Goal: Navigation & Orientation: Find specific page/section

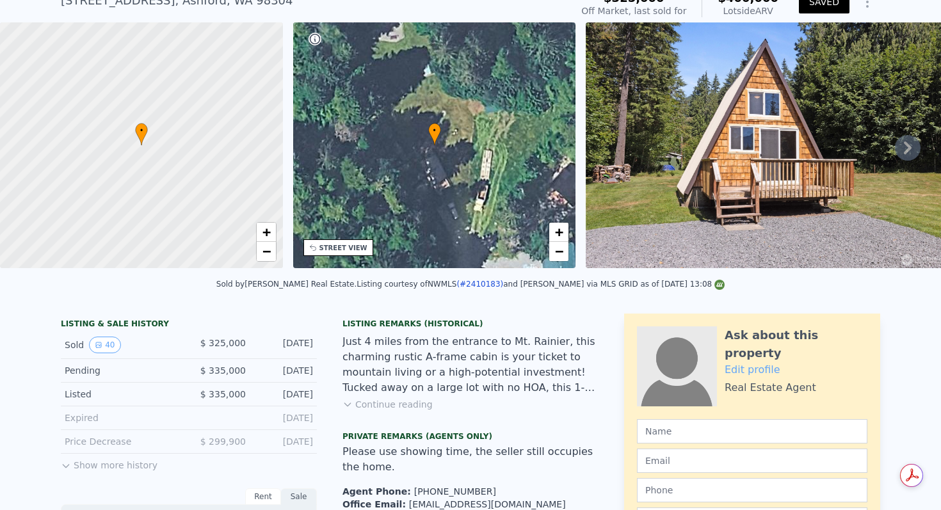
scroll to position [58, 0]
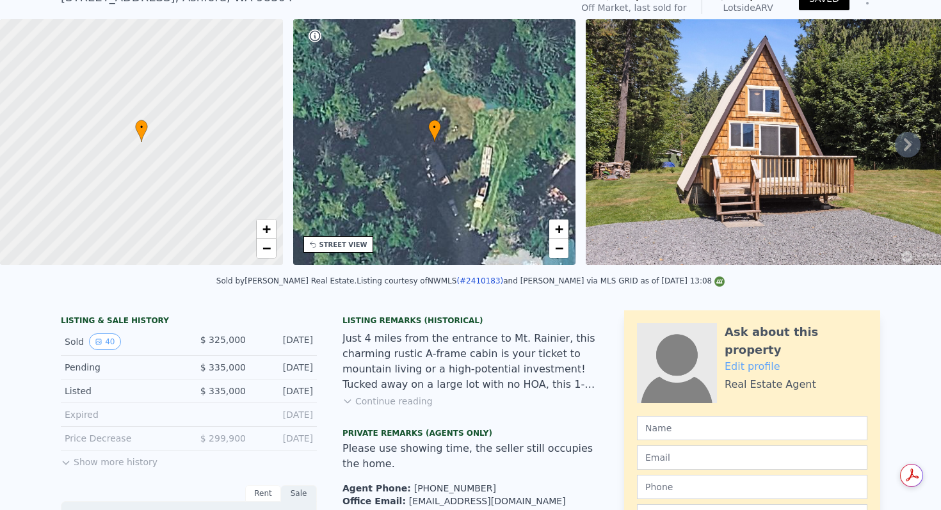
click at [70, 463] on icon at bounding box center [66, 463] width 10 height 10
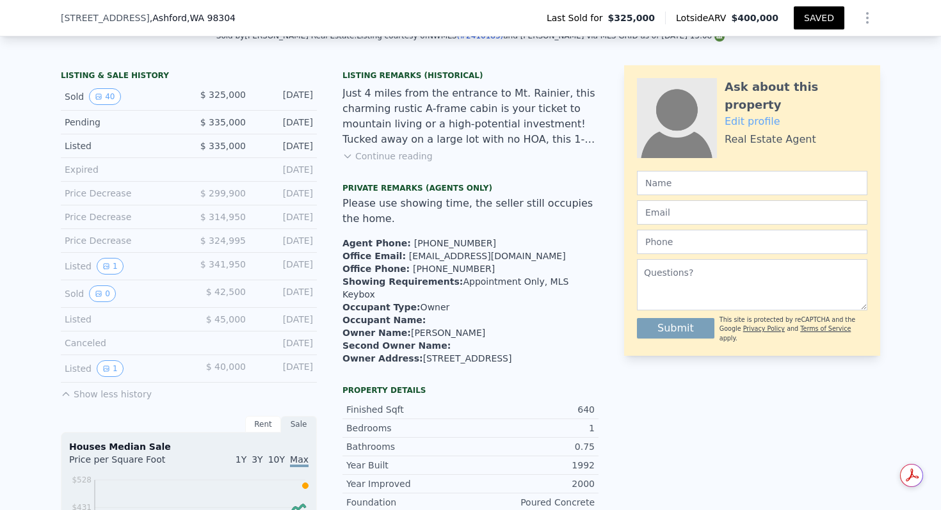
scroll to position [611, 0]
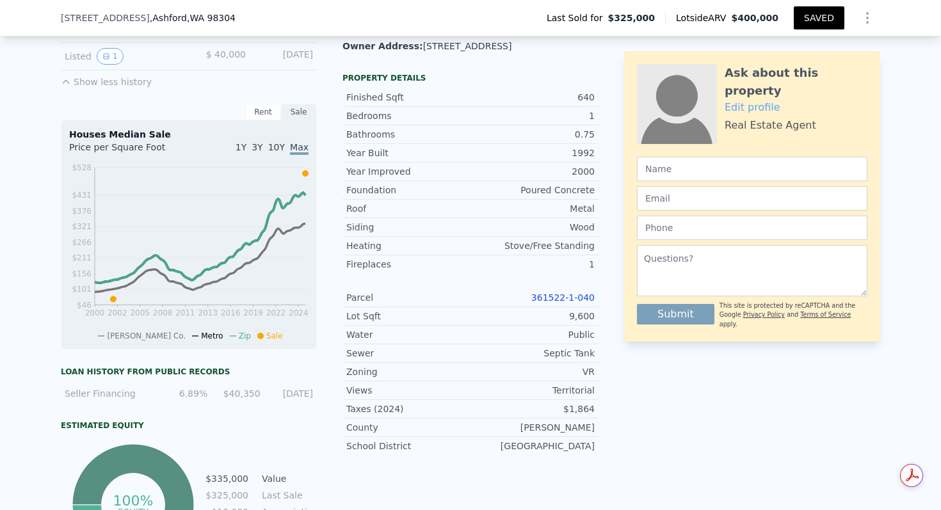
click at [543, 292] on link "361522-1-040" at bounding box center [562, 297] width 63 height 10
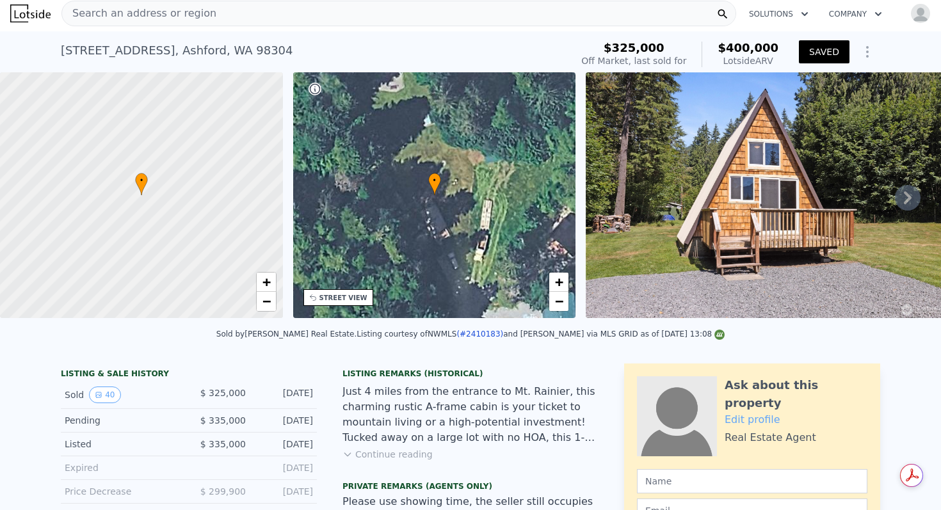
scroll to position [0, 0]
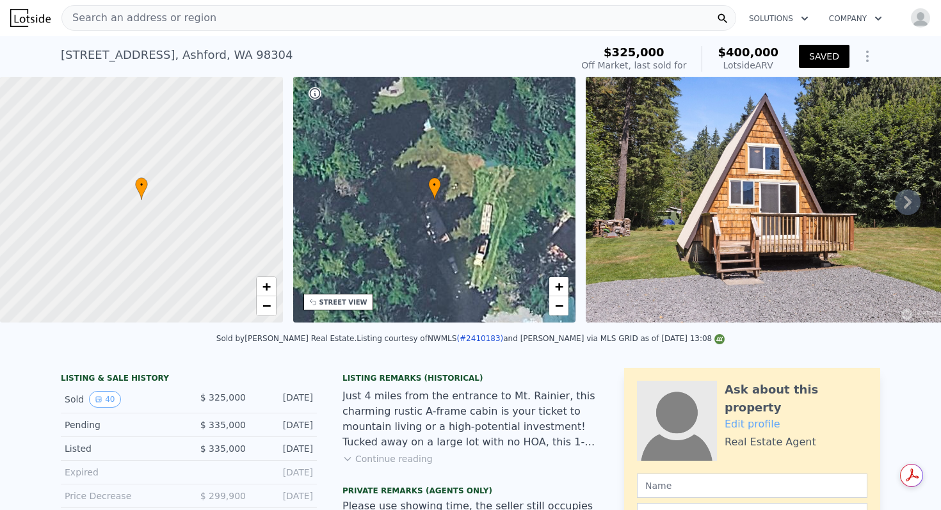
click at [376, 19] on div "Search an address or region" at bounding box center [398, 18] width 675 height 26
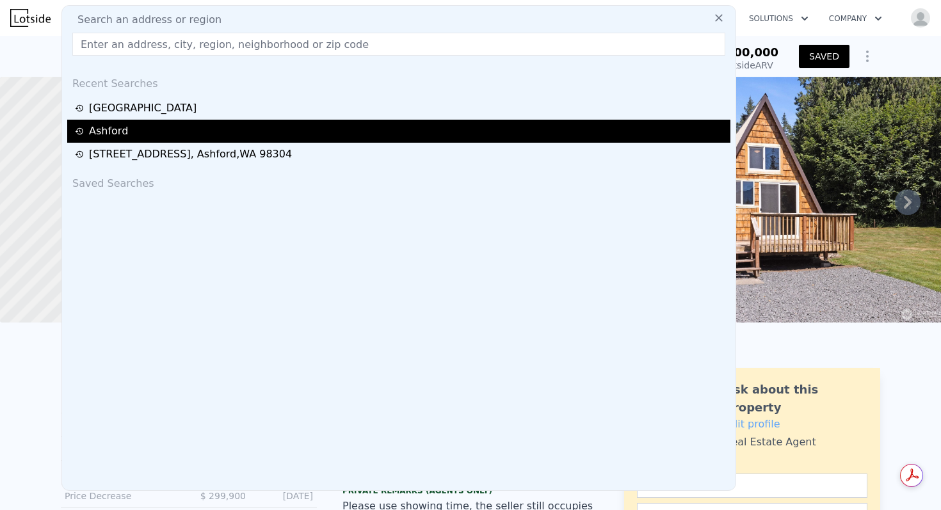
click at [290, 123] on div "Ashford" at bounding box center [398, 131] width 663 height 23
click at [104, 130] on div "Ashford" at bounding box center [401, 131] width 652 height 15
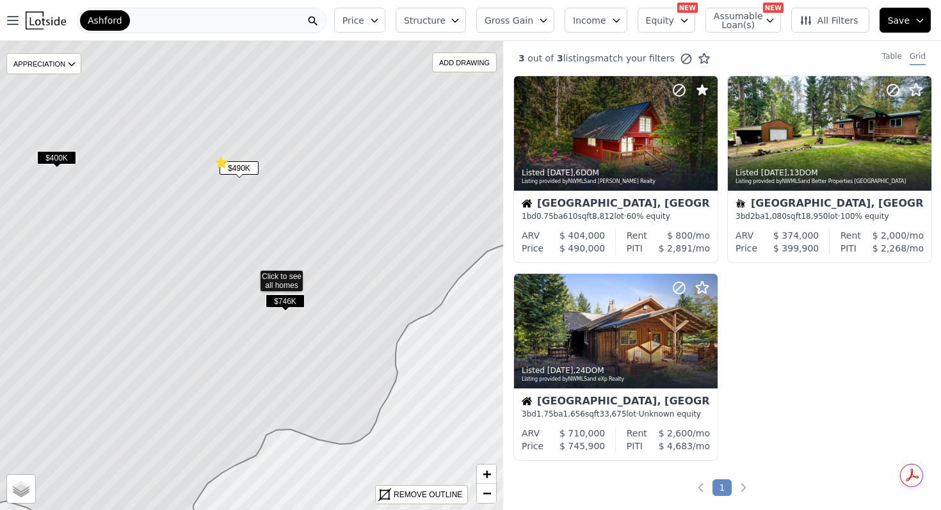
click at [118, 163] on icon at bounding box center [251, 276] width 606 height 566
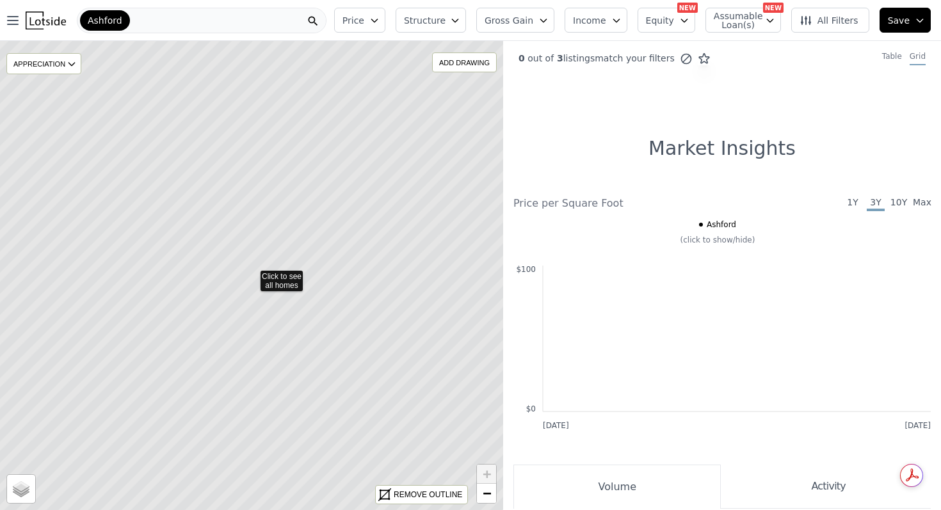
click at [236, 236] on icon at bounding box center [251, 276] width 606 height 566
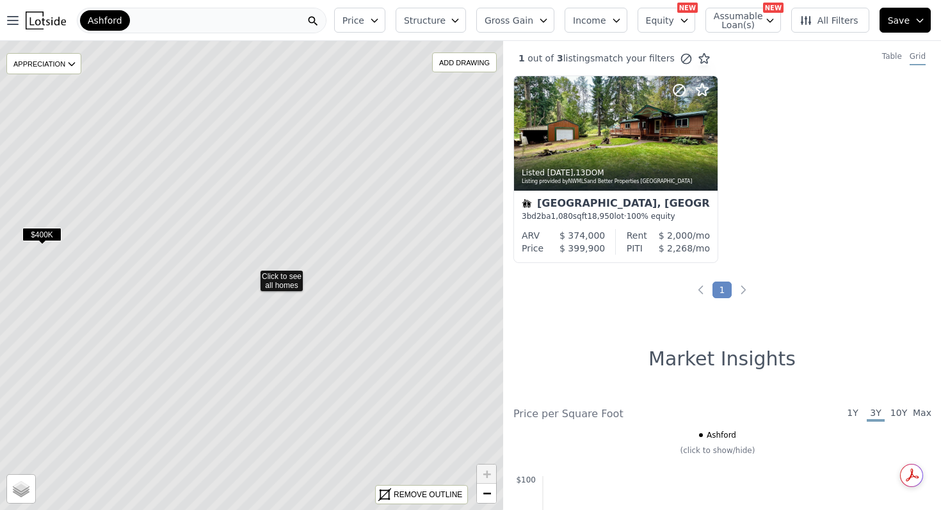
click at [143, 252] on icon at bounding box center [251, 276] width 606 height 566
click at [273, 276] on icon at bounding box center [262, 275] width 303 height 283
click at [273, 276] on icon at bounding box center [251, 276] width 606 height 566
click at [239, 294] on icon at bounding box center [251, 276] width 606 height 566
